Goal: Use online tool/utility: Utilize a website feature to perform a specific function

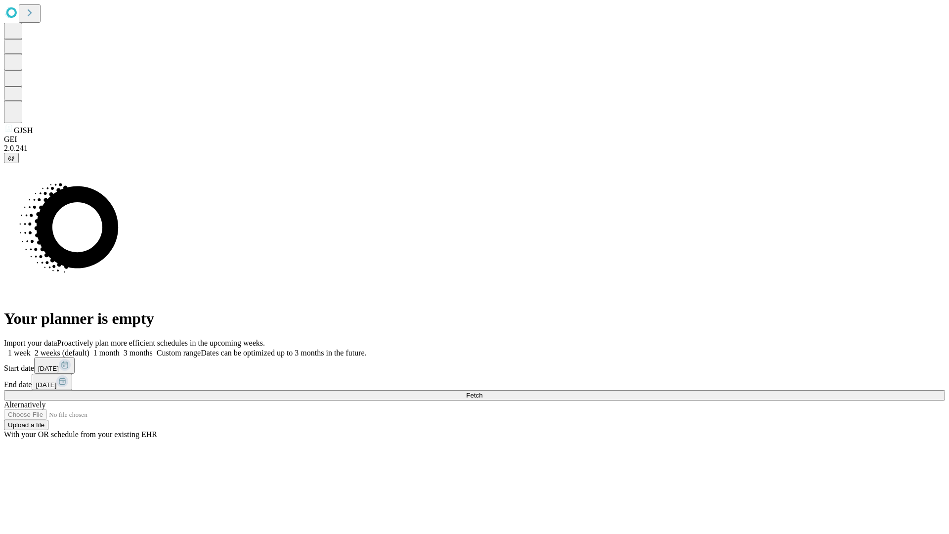
click at [482, 391] on span "Fetch" at bounding box center [474, 394] width 16 height 7
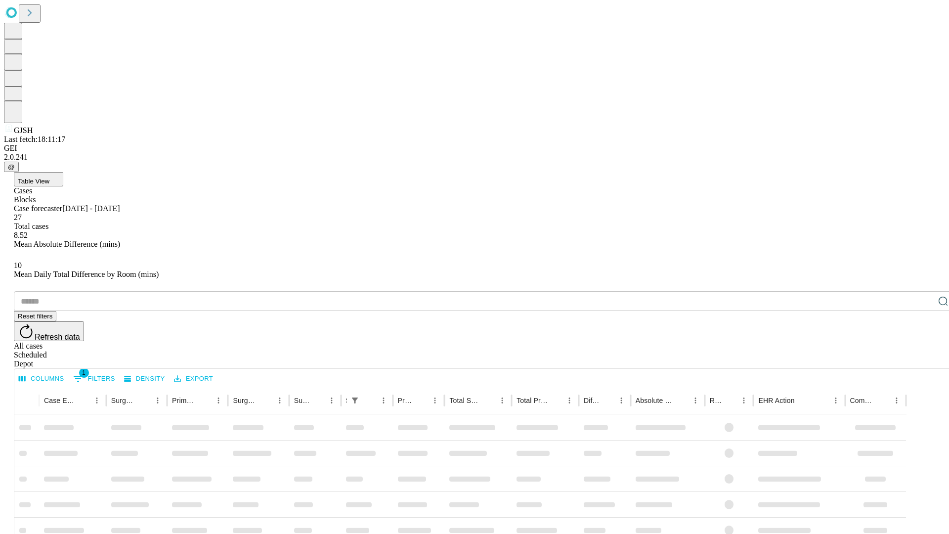
click at [49, 177] on span "Table View" at bounding box center [34, 180] width 32 height 7
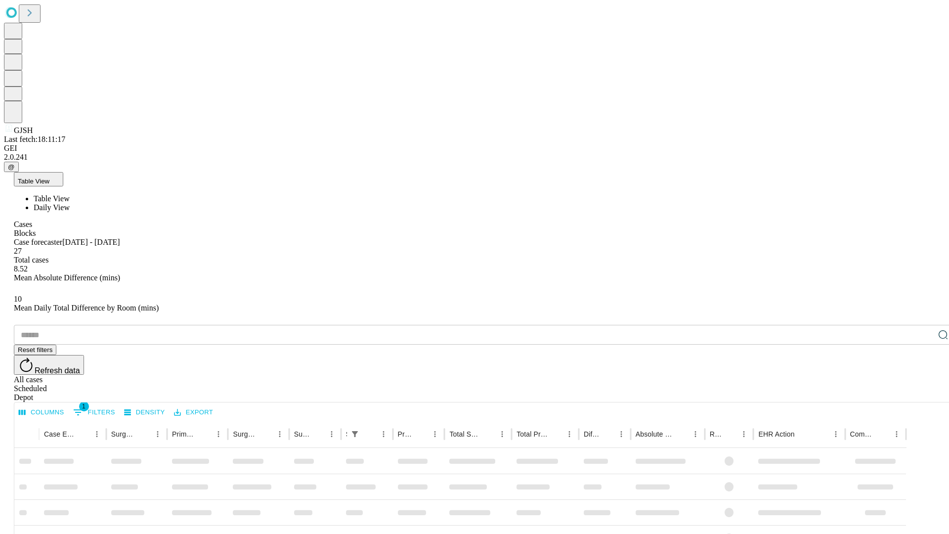
click at [70, 203] on span "Daily View" at bounding box center [52, 207] width 36 height 8
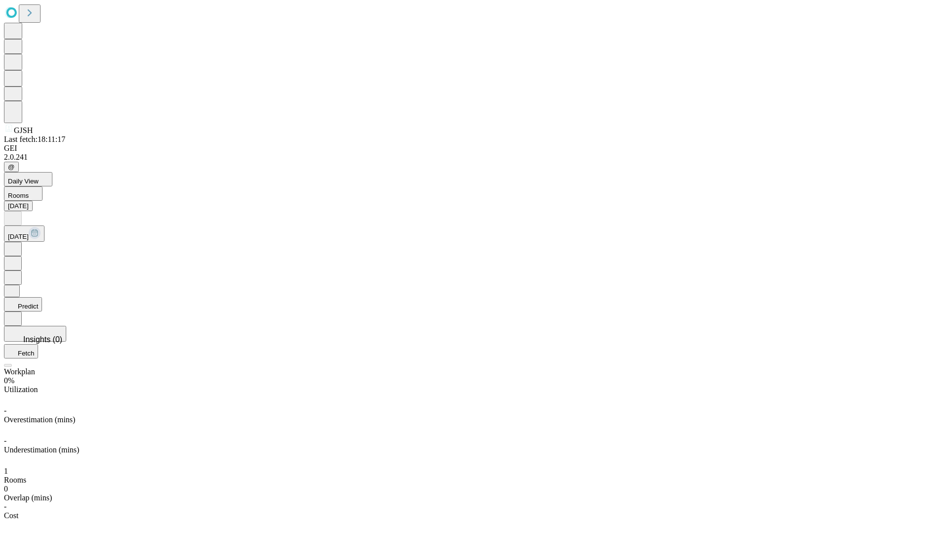
click at [42, 297] on button "Predict" at bounding box center [23, 304] width 38 height 14
